Goal: Navigation & Orientation: Find specific page/section

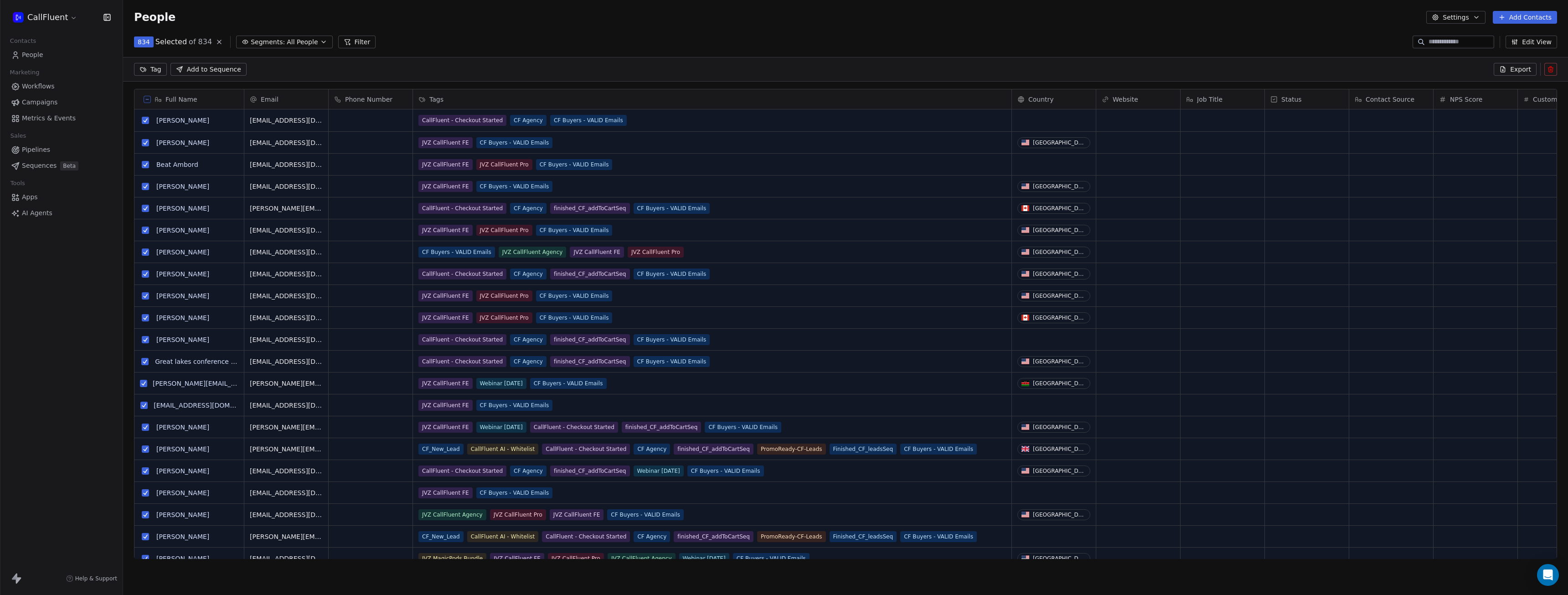
scroll to position [485, 1438]
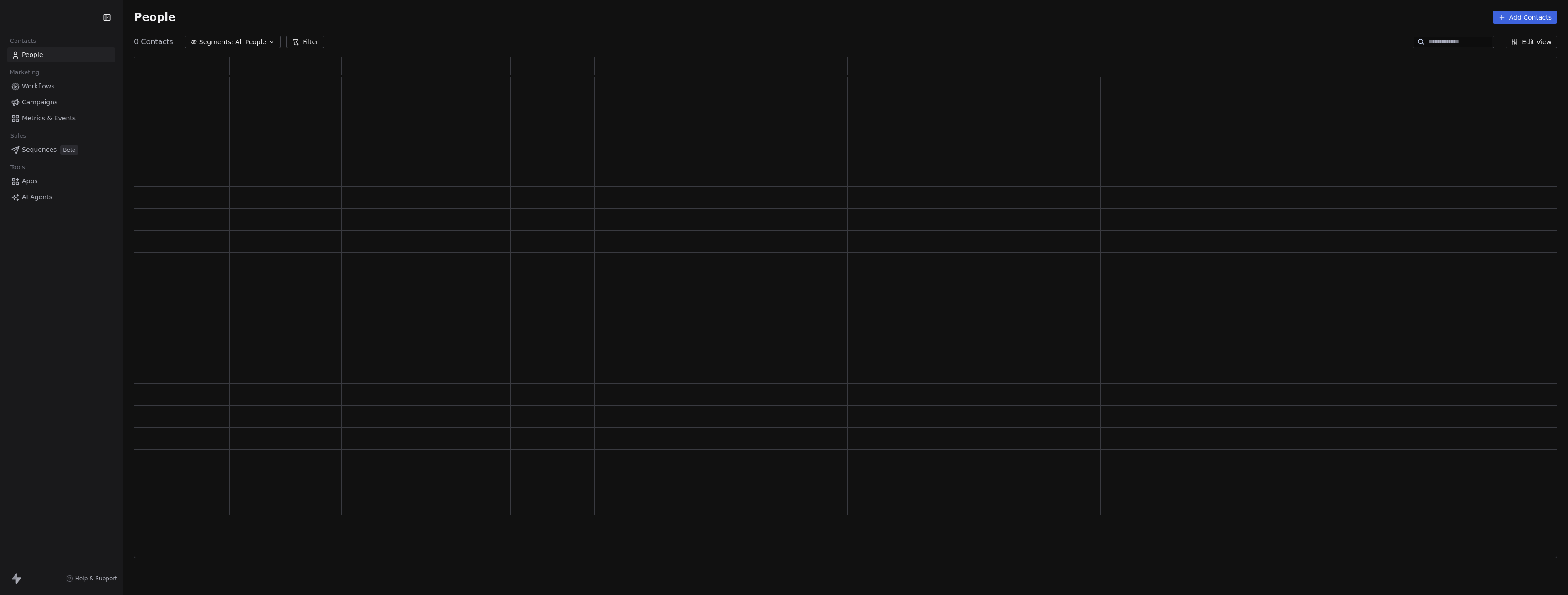
scroll to position [495, 1416]
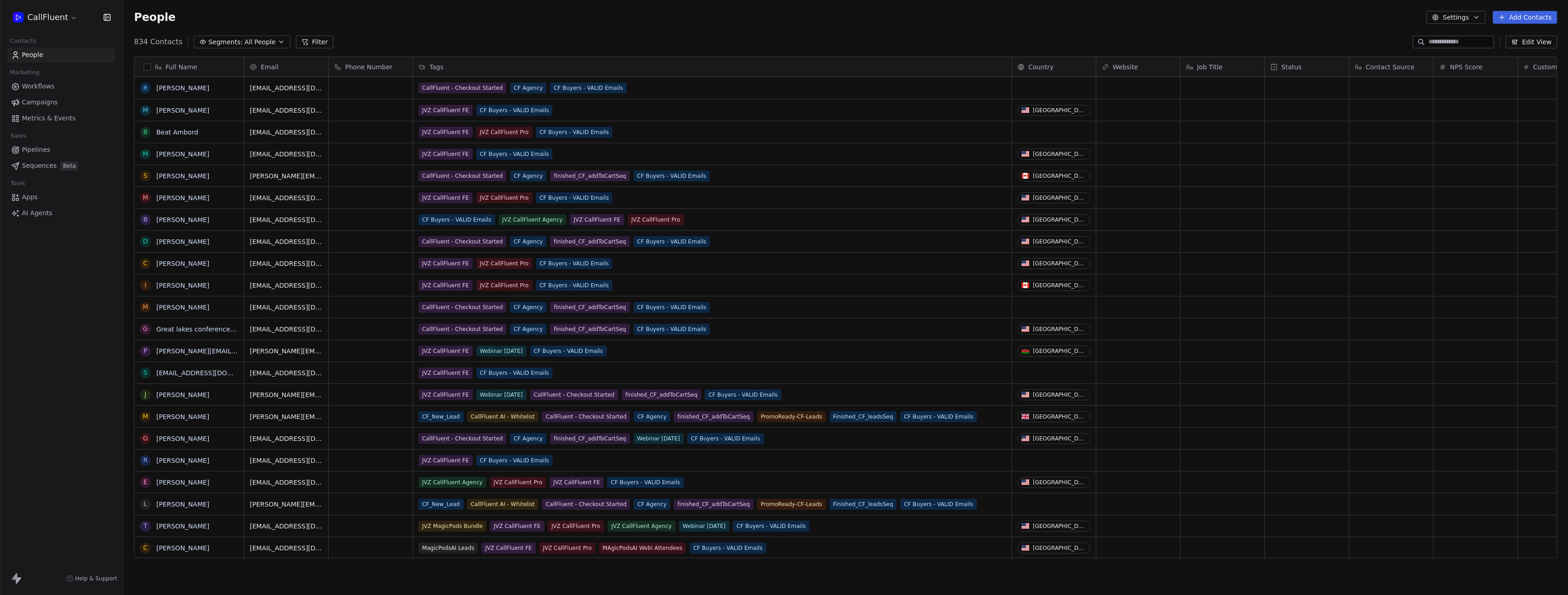
scroll to position [517, 1438]
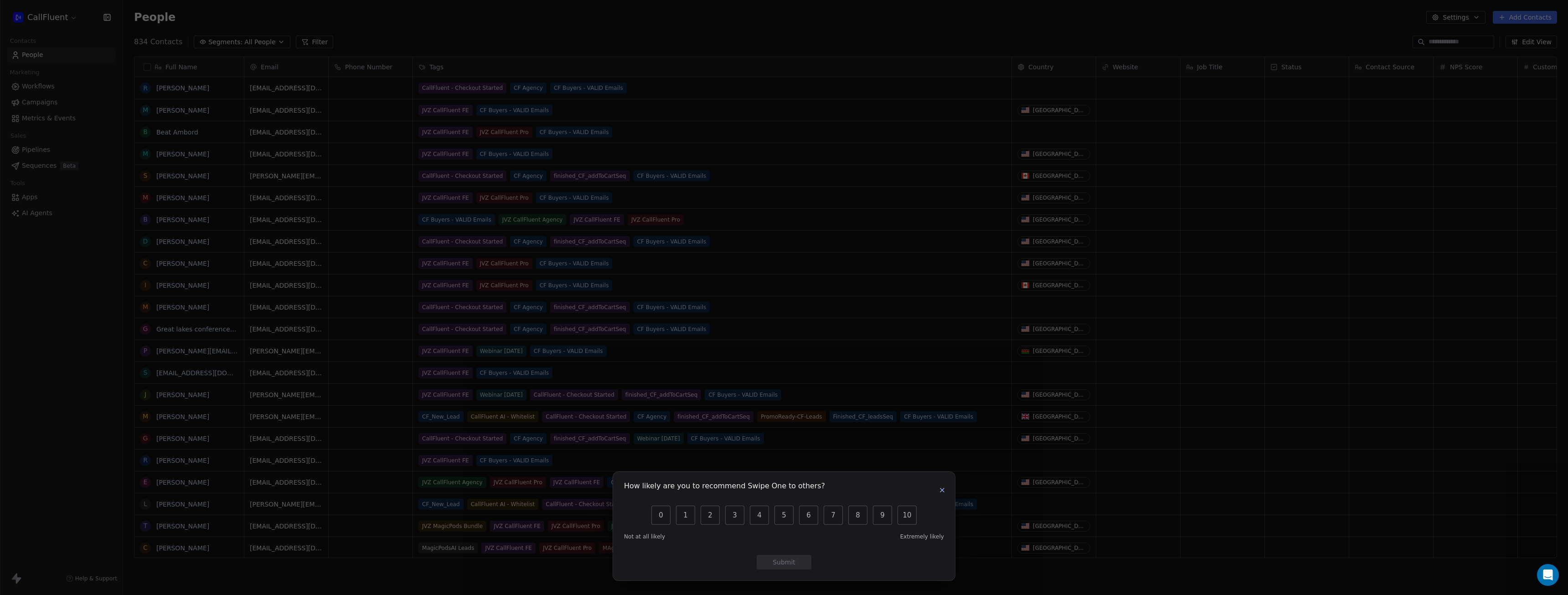
click at [939, 491] on icon "button" at bounding box center [942, 490] width 7 height 7
